Goal: Contribute content

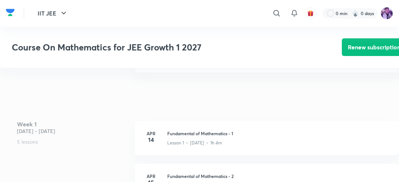
scroll to position [183, 0]
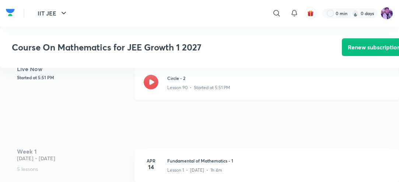
click at [155, 88] on icon at bounding box center [151, 82] width 15 height 15
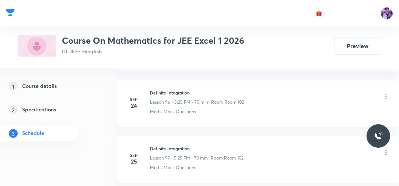
scroll to position [6012, 0]
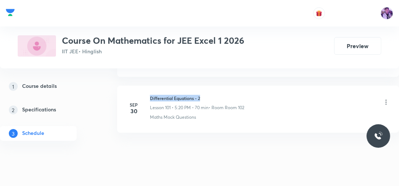
drag, startPoint x: 151, startPoint y: 83, endPoint x: 206, endPoint y: 77, distance: 56.0
click at [206, 86] on li "Sep 30 Differential Equations - 2 Lesson 101 • 5:20 PM • 70 min • Room Room 102…" at bounding box center [258, 109] width 282 height 47
copy h6 "Differential Equations - 2"
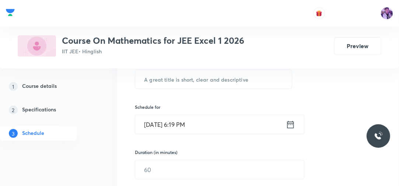
scroll to position [117, 0]
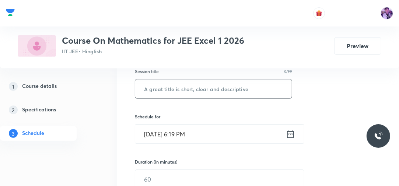
click at [273, 86] on input "text" at bounding box center [213, 89] width 157 height 19
paste input "Differential Equations - 2"
type input "Differential Equations - 3"
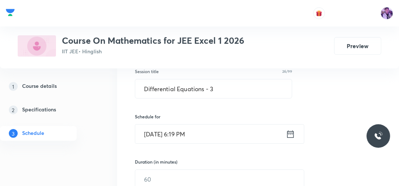
click at [184, 137] on input "Oct 4, 2025, 6:19 PM" at bounding box center [210, 134] width 151 height 19
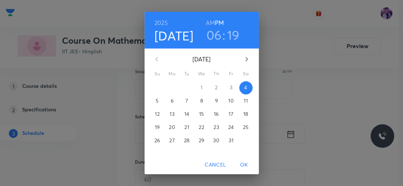
click at [212, 34] on h3 "06" at bounding box center [213, 34] width 15 height 15
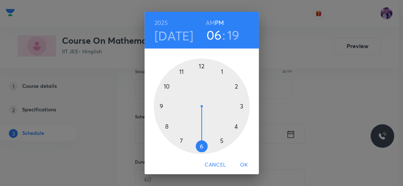
click at [230, 41] on h3 "19" at bounding box center [233, 34] width 13 height 15
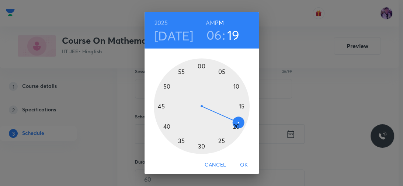
click at [165, 126] on div at bounding box center [202, 107] width 96 height 96
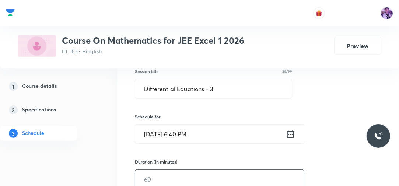
click at [152, 172] on input "text" at bounding box center [219, 179] width 169 height 19
type input "70"
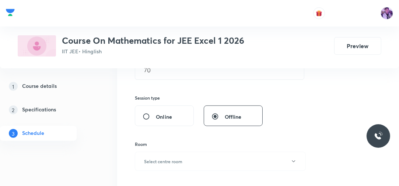
scroll to position [235, 0]
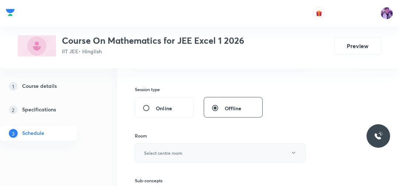
click at [156, 156] on button "Select centre room" at bounding box center [220, 153] width 171 height 19
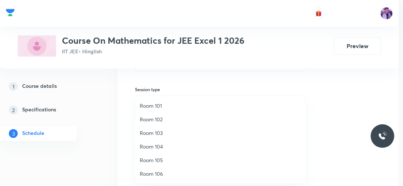
click at [154, 158] on span "Room 105" at bounding box center [220, 161] width 161 height 8
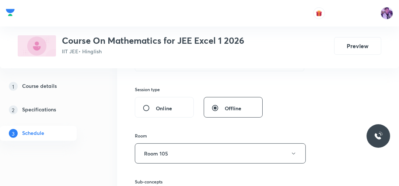
click at [118, 161] on div "Session 102 Live class Session title 26/99 Differential Equations - 3 ​ Schedul…" at bounding box center [258, 73] width 282 height 358
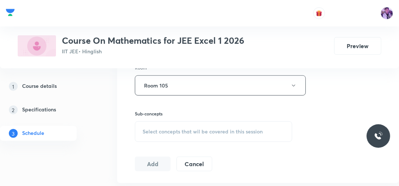
scroll to position [306, 0]
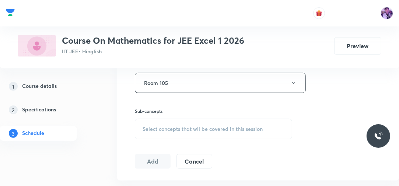
click at [180, 130] on span "Select concepts that wil be covered in this session" at bounding box center [203, 129] width 120 height 6
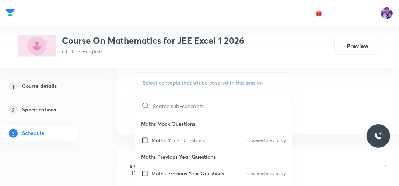
scroll to position [323, 0]
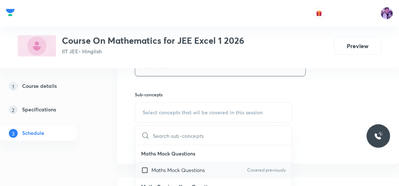
click at [169, 168] on p "Maths Mock Questions" at bounding box center [177, 170] width 53 height 8
checkbox input "true"
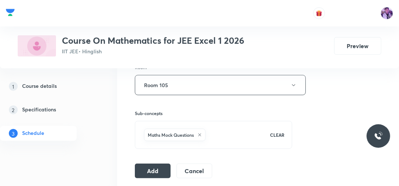
scroll to position [314, 0]
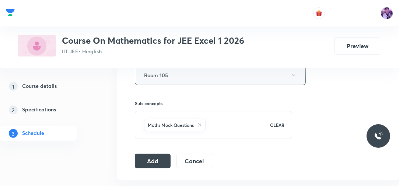
click at [212, 80] on button "Room 105" at bounding box center [220, 75] width 171 height 20
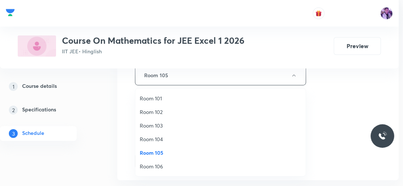
click at [175, 108] on span "Room 102" at bounding box center [220, 112] width 161 height 8
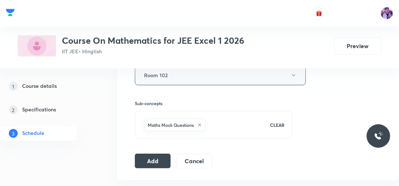
click at [203, 81] on button "Room 102" at bounding box center [220, 75] width 171 height 20
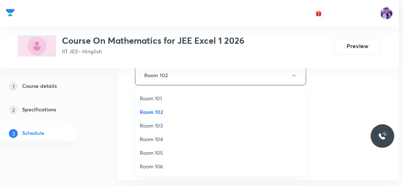
click at [169, 96] on span "Room 101" at bounding box center [220, 99] width 161 height 8
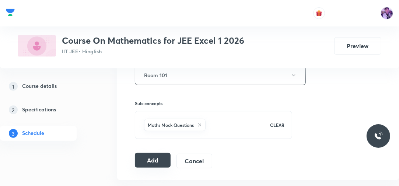
click at [150, 158] on button "Add" at bounding box center [153, 160] width 36 height 15
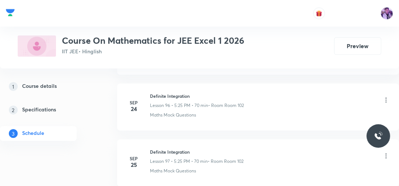
scroll to position [5687, 0]
